Goal: Navigation & Orientation: Find specific page/section

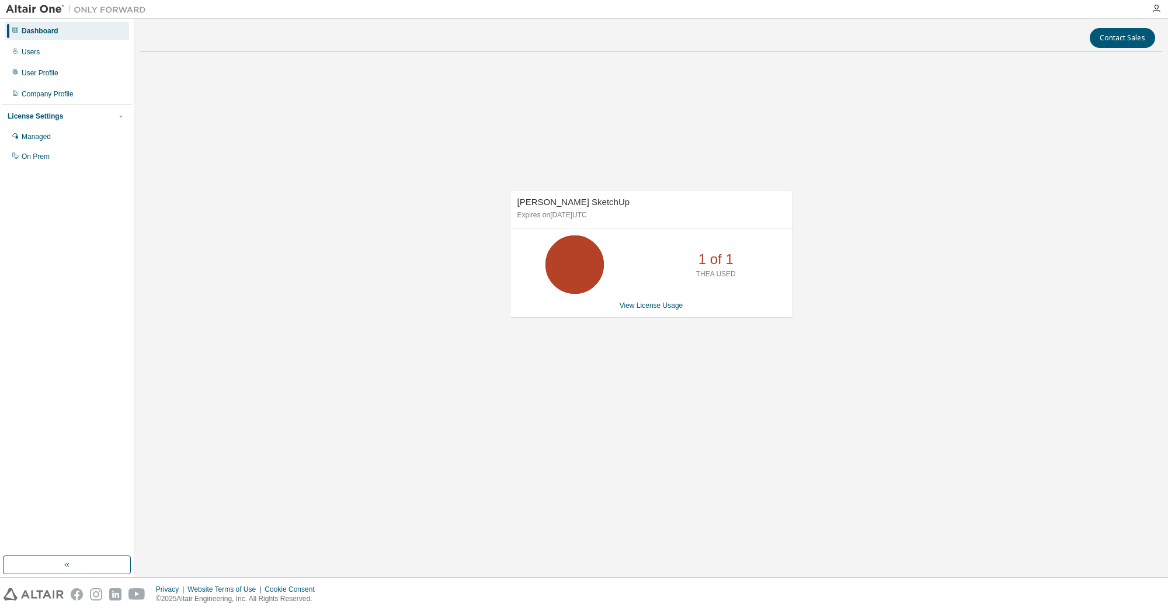
click at [46, 24] on div "Dashboard" at bounding box center [67, 31] width 124 height 19
click at [37, 9] on img at bounding box center [79, 10] width 146 height 12
click at [1154, 10] on icon "button" at bounding box center [1155, 8] width 9 height 9
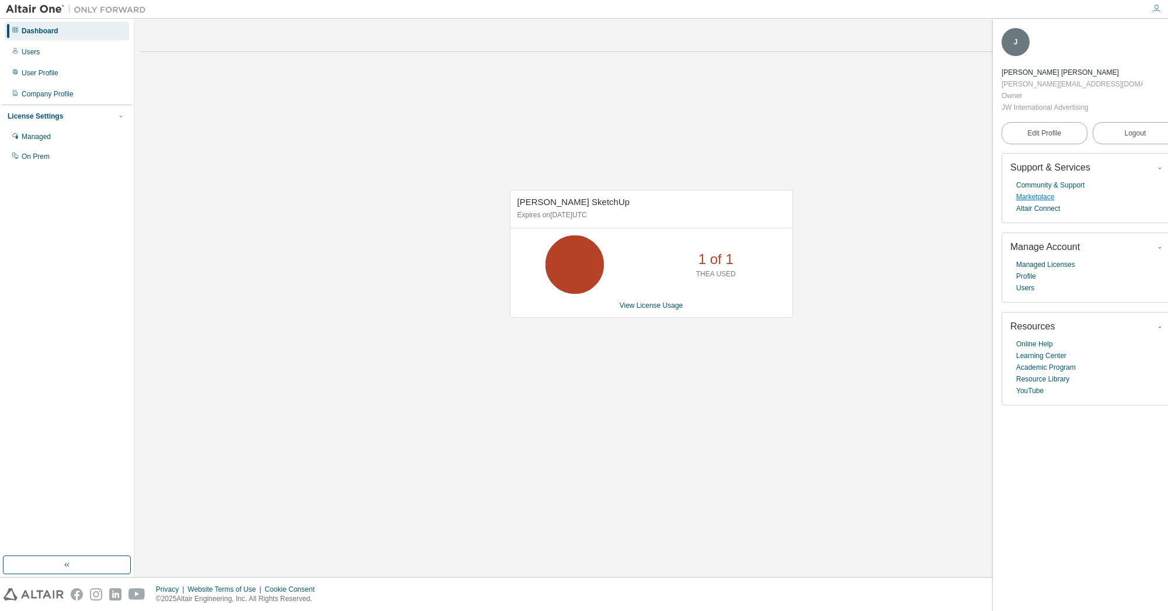
click at [1037, 191] on link "Marketplace" at bounding box center [1035, 197] width 38 height 12
